Goal: Contribute content: Add original content to the website for others to see

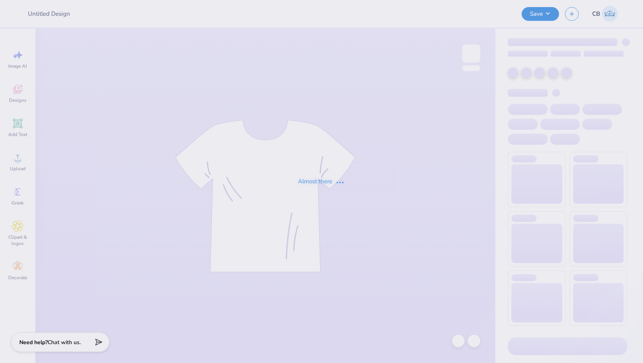
type input "y"
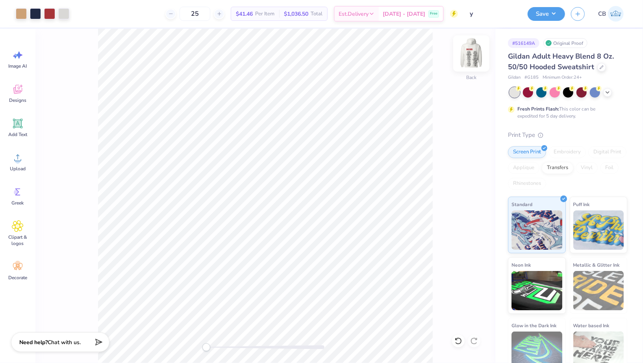
click at [471, 49] on img at bounding box center [470, 53] width 31 height 31
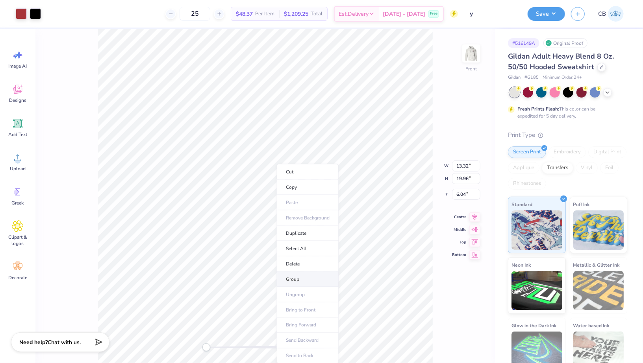
click at [295, 275] on li "Group" at bounding box center [308, 279] width 62 height 15
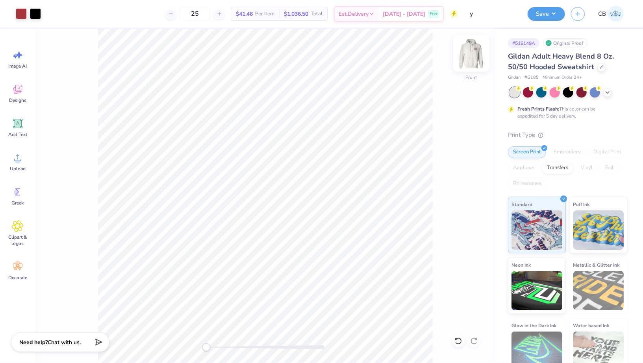
click at [473, 52] on img at bounding box center [470, 53] width 31 height 31
click at [546, 13] on button "Save" at bounding box center [545, 13] width 37 height 14
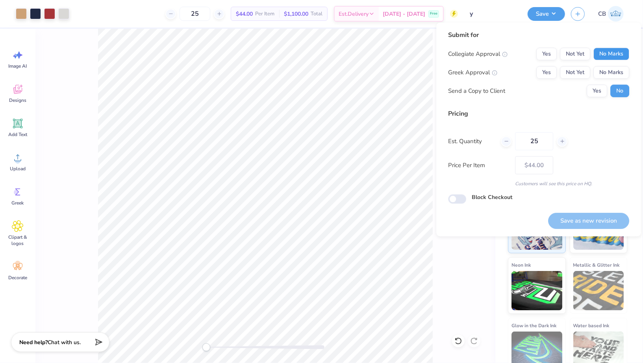
click at [623, 54] on button "No Marks" at bounding box center [611, 54] width 36 height 13
click at [613, 73] on button "No Marks" at bounding box center [611, 72] width 36 height 13
click at [600, 221] on button "Save as new revision" at bounding box center [588, 221] width 81 height 16
type input "$44.00"
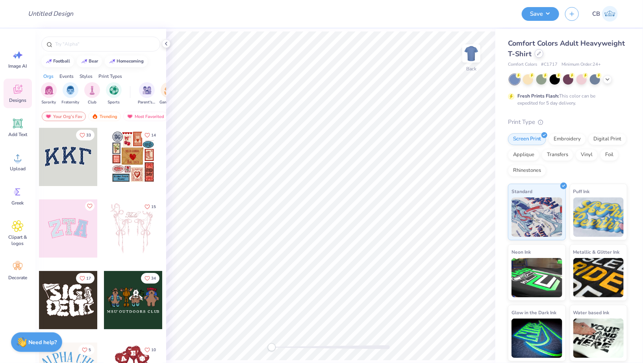
click at [538, 56] on div at bounding box center [538, 53] width 9 height 9
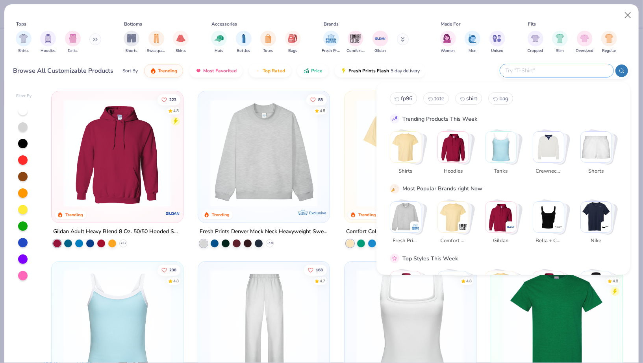
click at [560, 69] on input "text" at bounding box center [555, 70] width 103 height 9
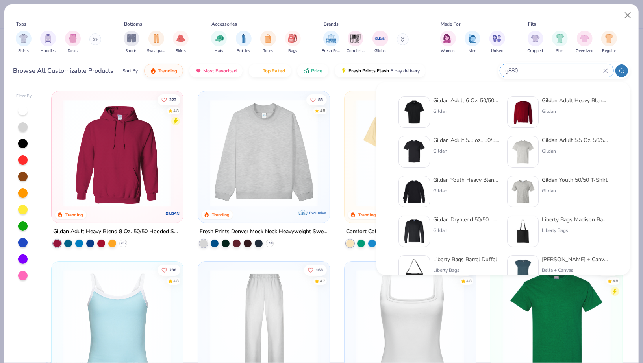
type input "g880"
click at [410, 107] on img at bounding box center [414, 112] width 24 height 24
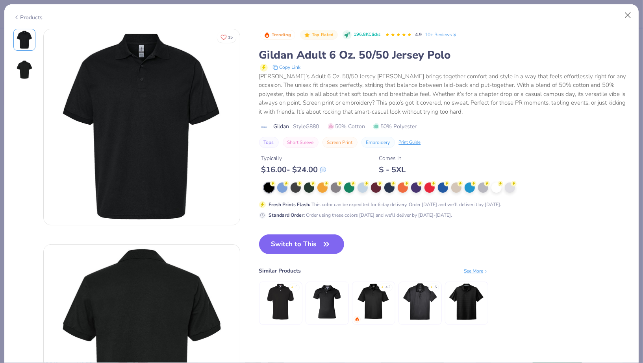
click at [495, 185] on div at bounding box center [496, 188] width 10 height 10
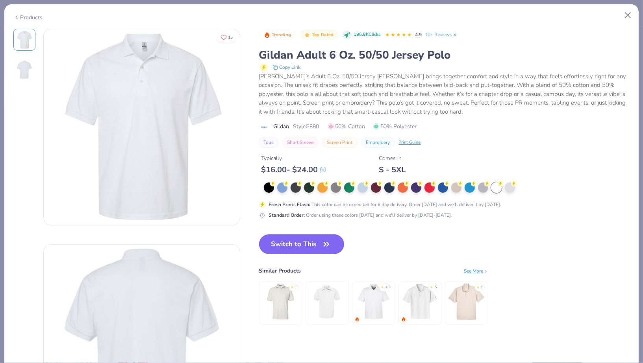
click at [308, 240] on button "Switch to This" at bounding box center [301, 245] width 85 height 20
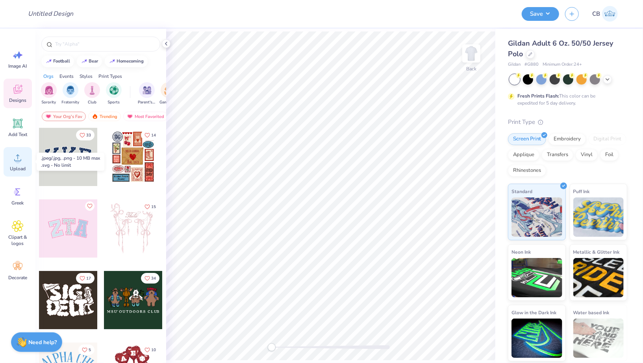
click at [18, 159] on circle at bounding box center [18, 161] width 6 height 6
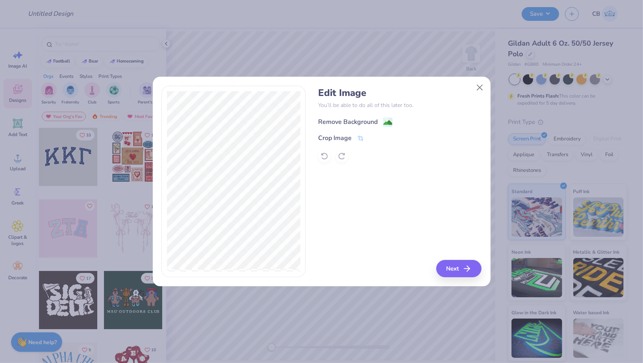
click at [384, 121] on image at bounding box center [387, 122] width 9 height 9
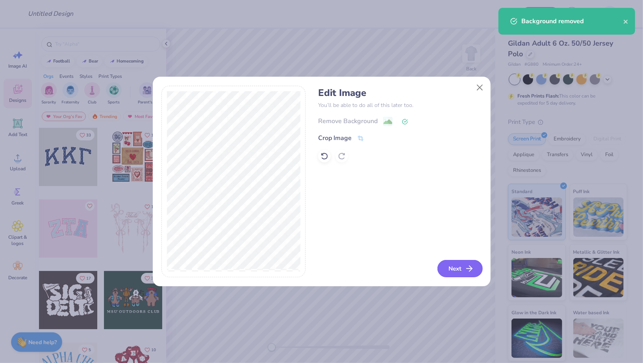
click at [458, 266] on button "Next" at bounding box center [459, 268] width 45 height 17
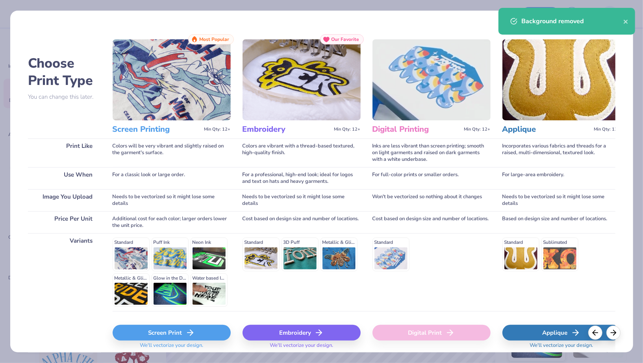
click at [306, 333] on div "Embroidery" at bounding box center [301, 333] width 118 height 16
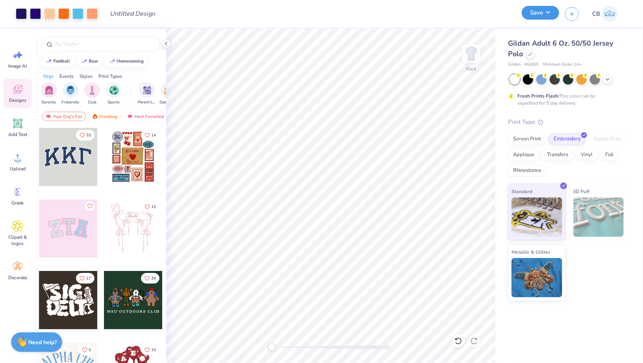
click at [534, 17] on button "Save" at bounding box center [539, 13] width 37 height 14
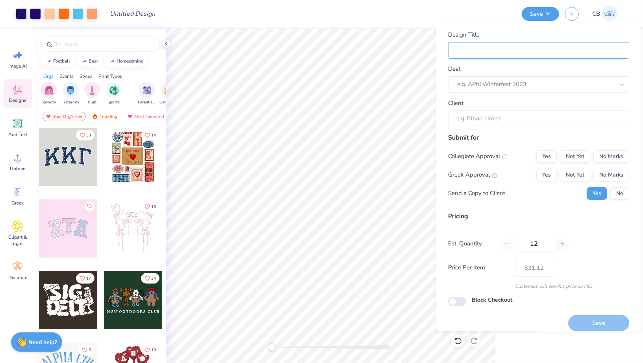
click at [513, 55] on input "Design Title" at bounding box center [538, 50] width 181 height 17
type input "S"
type input "St"
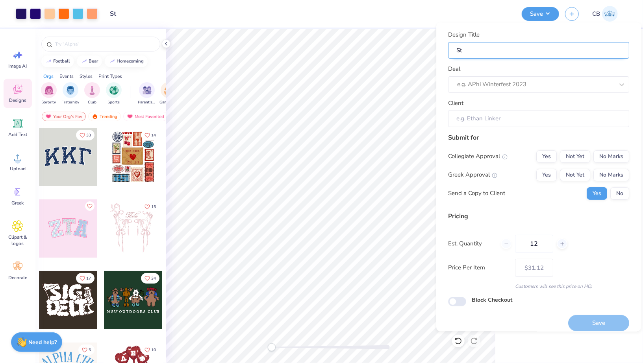
type input "Sta"
type input "Staf"
type input "Staff"
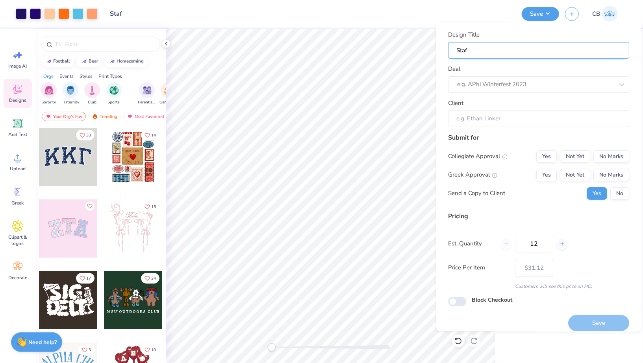
type input "Staff"
type input "Staff P"
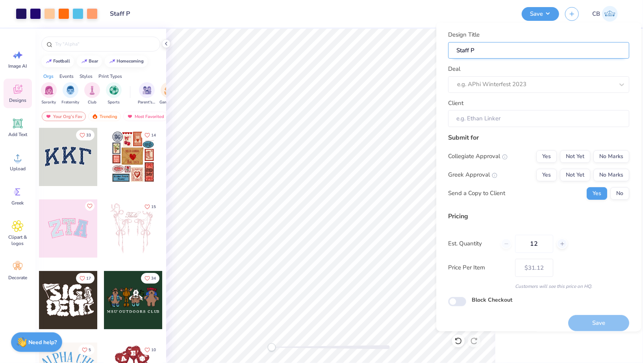
type input "Staff Po"
type input "Staff Pol"
type input "Staff Polo"
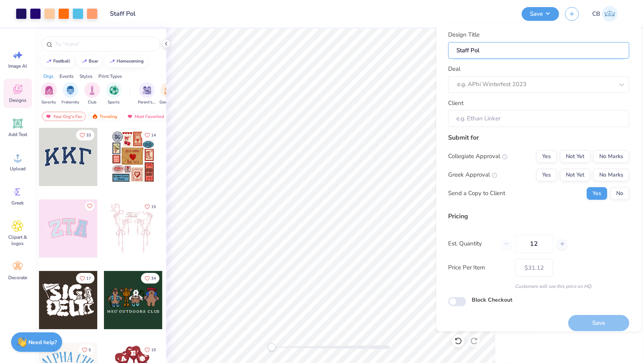
type input "Staff Polo"
type input "Staff Polos"
click at [521, 69] on div "Deal e.g. APhi Winterfest 2023" at bounding box center [538, 79] width 181 height 28
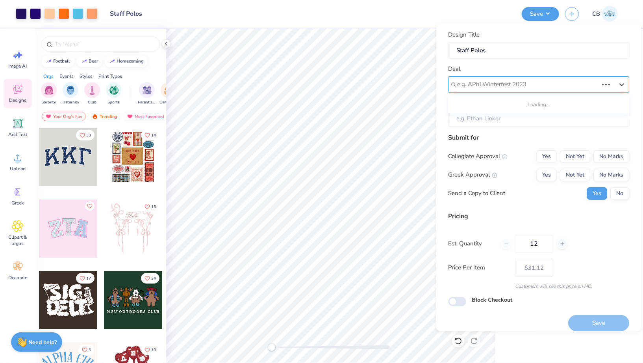
click at [521, 82] on div at bounding box center [527, 84] width 141 height 11
type input "ros"
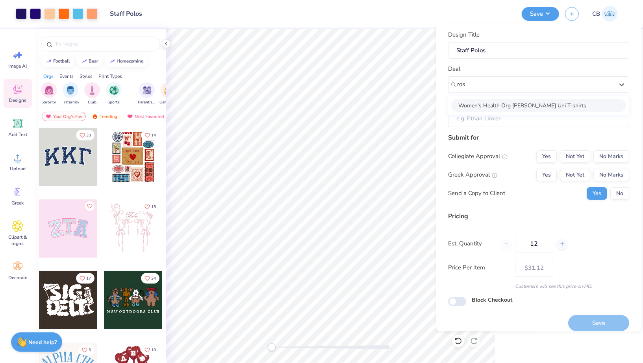
drag, startPoint x: 487, startPoint y: 106, endPoint x: 474, endPoint y: 116, distance: 16.2
click at [474, 116] on div "Design Title Staff Polos Deal option Women's Health Org [PERSON_NAME] Uni T-shi…" at bounding box center [538, 78] width 181 height 97
click at [471, 86] on div at bounding box center [535, 84] width 157 height 11
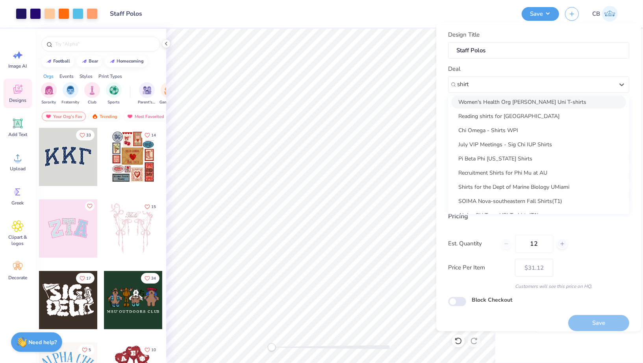
scroll to position [128, 0]
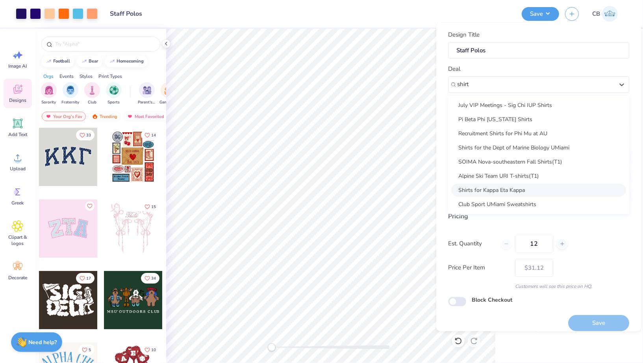
type input "shirt"
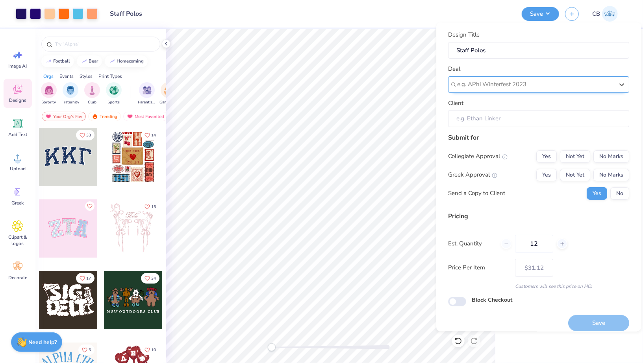
click at [482, 85] on div at bounding box center [535, 84] width 157 height 11
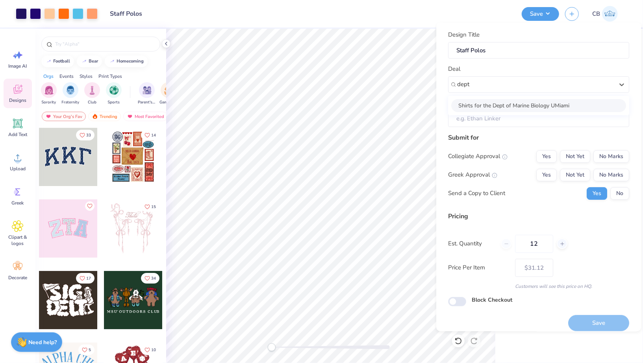
click at [511, 103] on div "Shirts for the Dept of Marine Biology UMiami" at bounding box center [538, 105] width 175 height 13
type input "dept"
type input "[PERSON_NAME]"
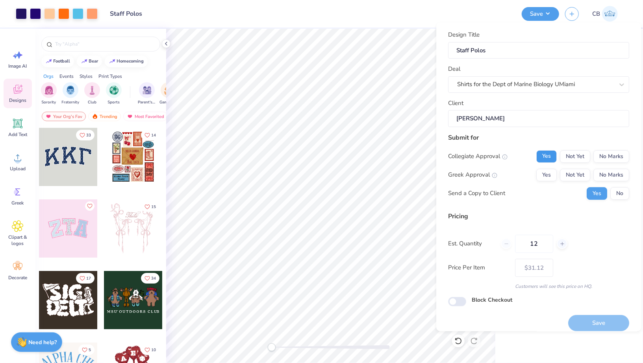
click at [546, 156] on button "Yes" at bounding box center [546, 156] width 20 height 13
click at [622, 173] on button "No Marks" at bounding box center [611, 175] width 36 height 13
click at [624, 189] on button "No" at bounding box center [619, 193] width 19 height 13
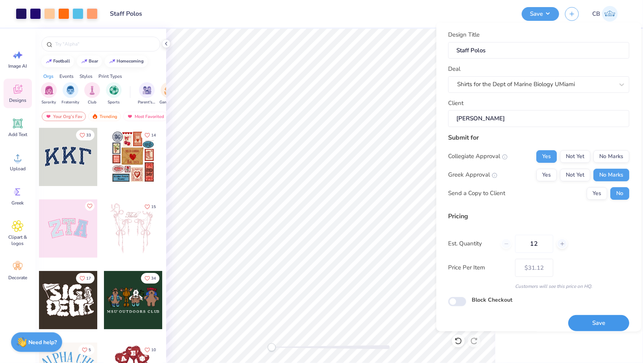
click at [592, 316] on button "Save" at bounding box center [598, 324] width 61 height 16
type input "– –"
